Goal: Task Accomplishment & Management: Manage account settings

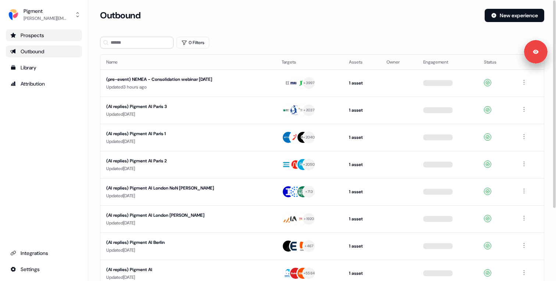
click at [36, 38] on div "Prospects" at bounding box center [43, 35] width 67 height 7
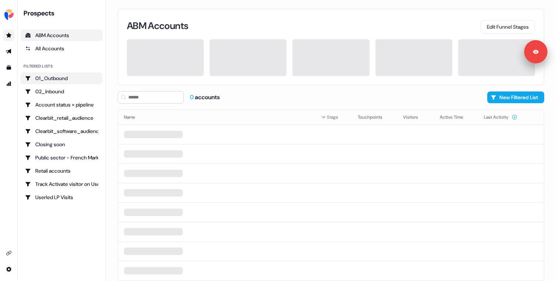
click at [72, 78] on div "01_Outbound" at bounding box center [61, 78] width 73 height 7
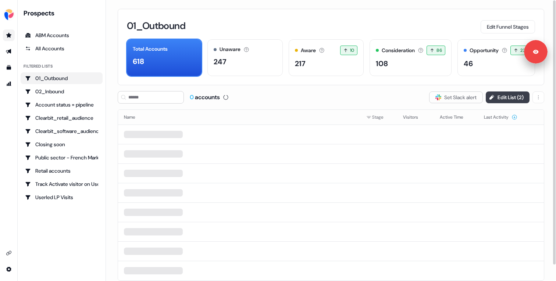
click at [493, 93] on button "Edit List ( 2 )" at bounding box center [508, 98] width 44 height 12
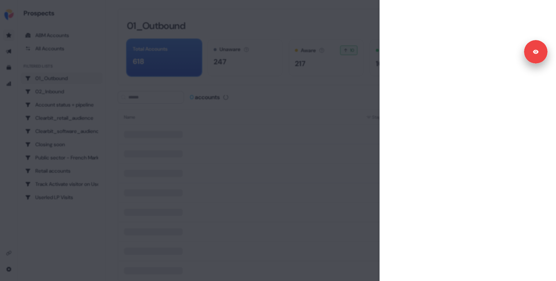
click at [350, 97] on div at bounding box center [278, 140] width 556 height 281
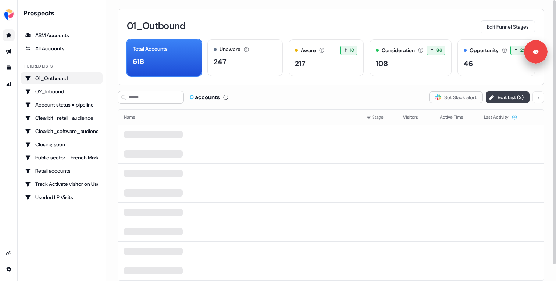
click at [514, 102] on button "Edit List ( 2 )" at bounding box center [508, 98] width 44 height 12
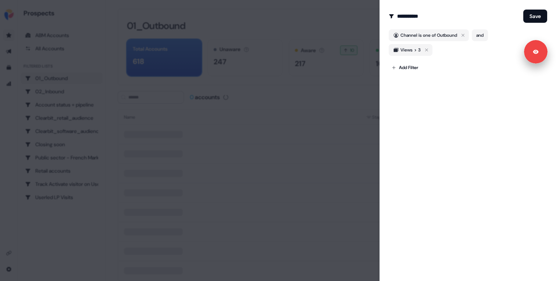
click at [329, 110] on div at bounding box center [278, 140] width 556 height 281
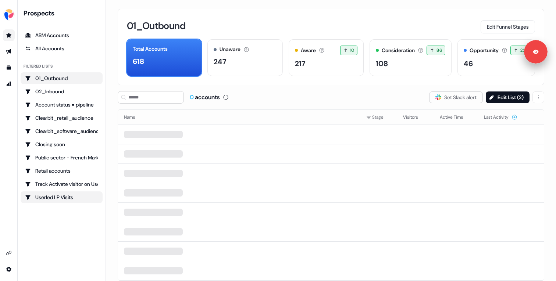
click at [65, 197] on div "Userled LP Visits" at bounding box center [61, 197] width 73 height 7
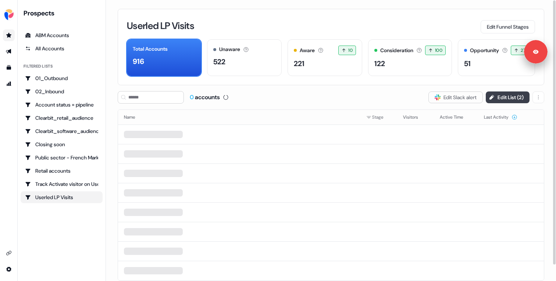
click at [502, 100] on button "Edit List ( 2 )" at bounding box center [508, 98] width 44 height 12
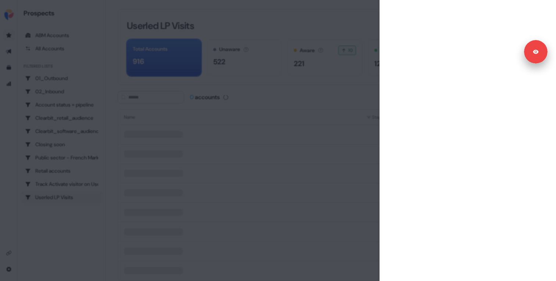
click at [343, 94] on div at bounding box center [278, 140] width 556 height 281
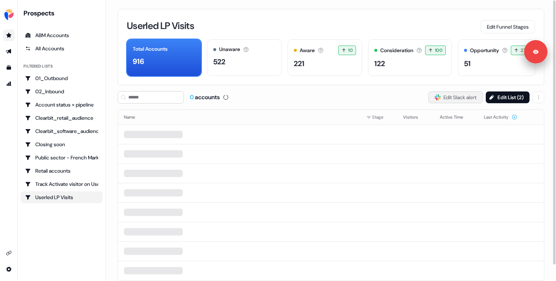
click at [454, 96] on button "Slack Logo SVG Edit Slack alert" at bounding box center [455, 98] width 54 height 12
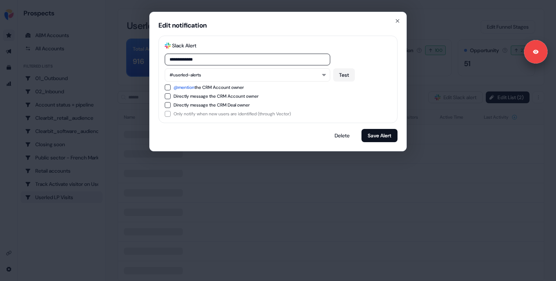
click at [444, 112] on div "**********" at bounding box center [278, 140] width 556 height 281
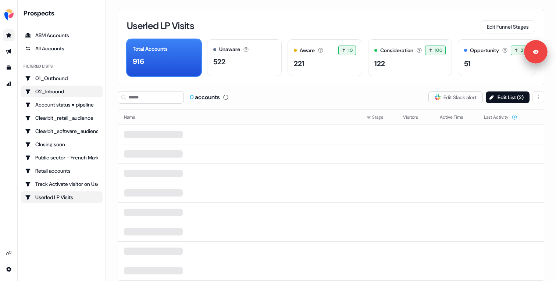
click at [59, 90] on div "02_Inbound" at bounding box center [61, 91] width 73 height 7
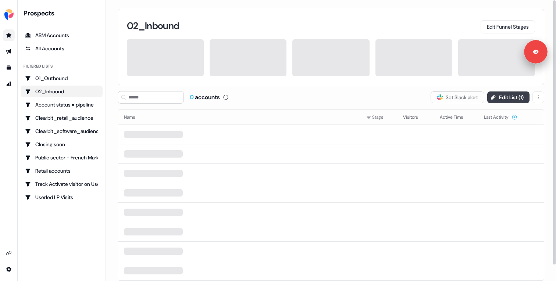
click at [508, 99] on button "Edit List ( 1 )" at bounding box center [508, 98] width 42 height 12
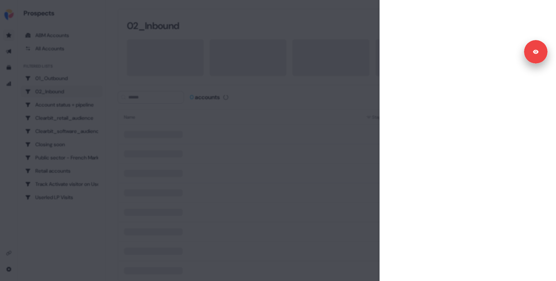
click at [348, 107] on div at bounding box center [278, 140] width 556 height 281
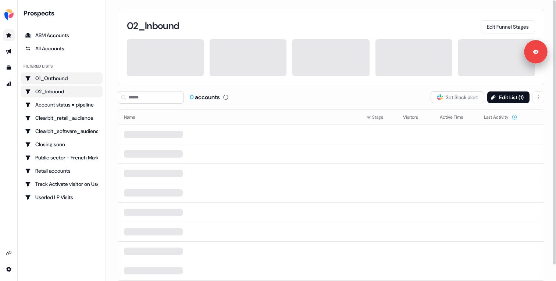
click at [55, 79] on div "01_Outbound" at bounding box center [61, 78] width 73 height 7
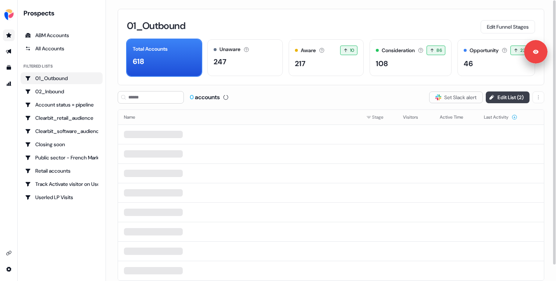
click at [507, 98] on button "Edit List ( 2 )" at bounding box center [508, 98] width 44 height 12
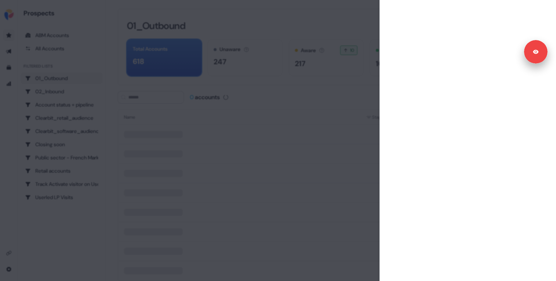
click at [280, 99] on div at bounding box center [278, 140] width 556 height 281
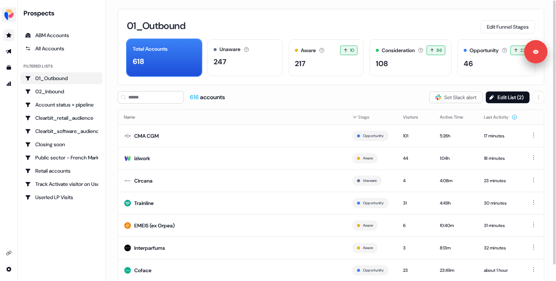
click at [12, 15] on img "side nav menu" at bounding box center [9, 15] width 12 height 12
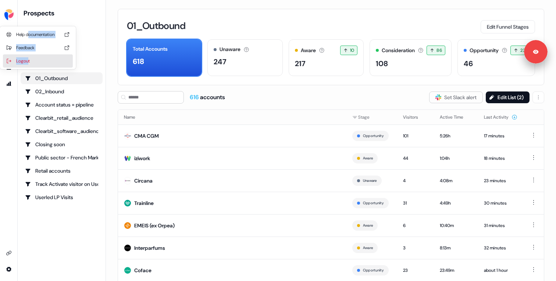
drag, startPoint x: 29, startPoint y: 34, endPoint x: 28, endPoint y: 64, distance: 29.4
click at [28, 64] on div "Help documentation Feedback Logout" at bounding box center [38, 47] width 70 height 43
click at [28, 64] on div "Logout" at bounding box center [38, 60] width 70 height 13
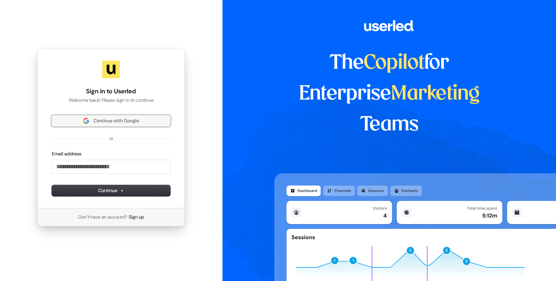
click at [136, 117] on button "Continue with Google" at bounding box center [111, 120] width 118 height 11
